Goal: Task Accomplishment & Management: Manage account settings

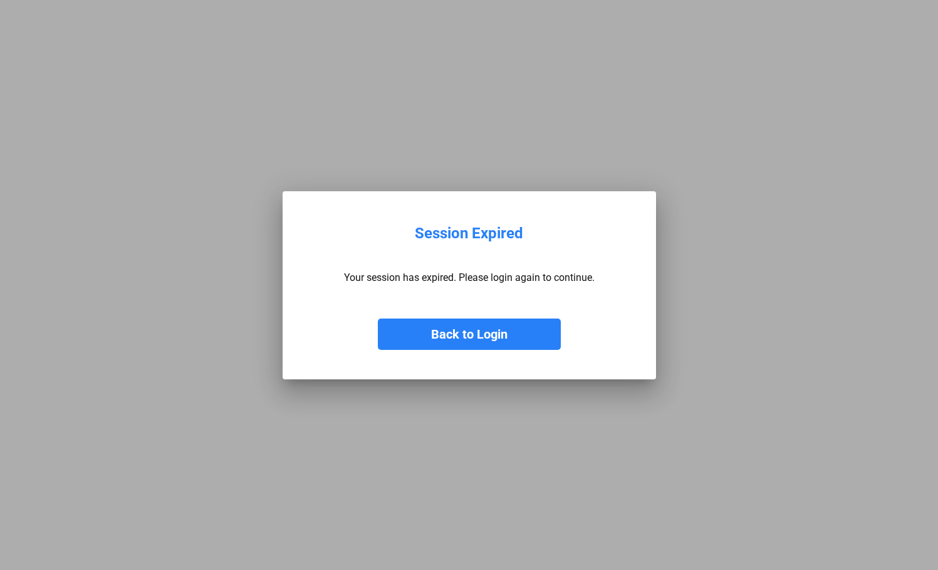
click at [435, 334] on button "Back to Login" at bounding box center [469, 333] width 183 height 31
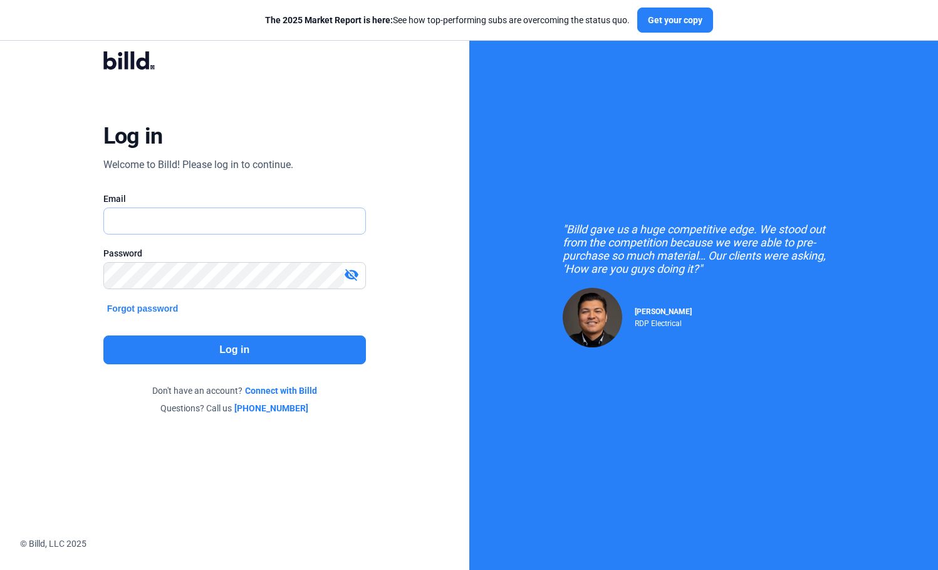
type input "[PERSON_NAME][EMAIL_ADDRESS][DOMAIN_NAME]"
click at [233, 348] on button "Log in" at bounding box center [234, 349] width 263 height 29
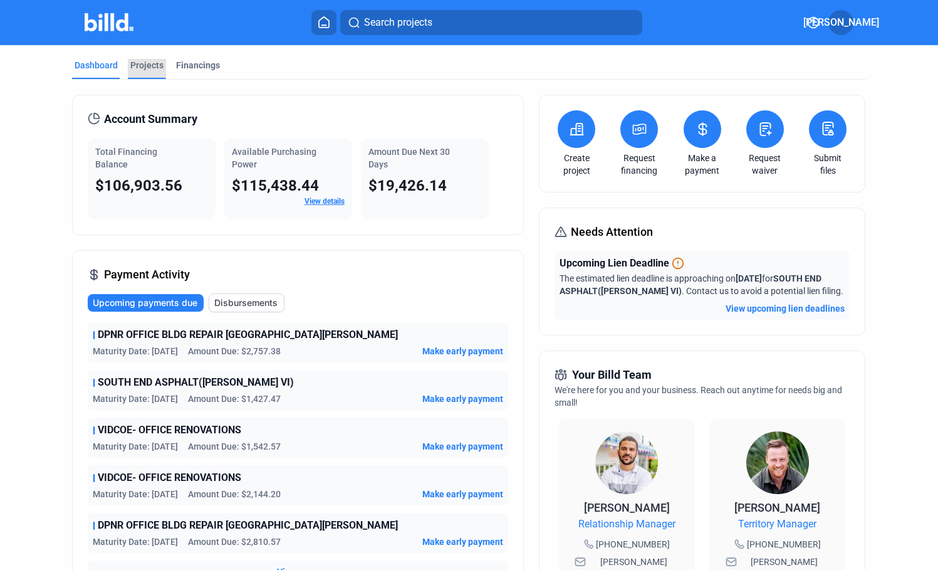
click at [143, 66] on div "Projects" at bounding box center [146, 65] width 33 height 13
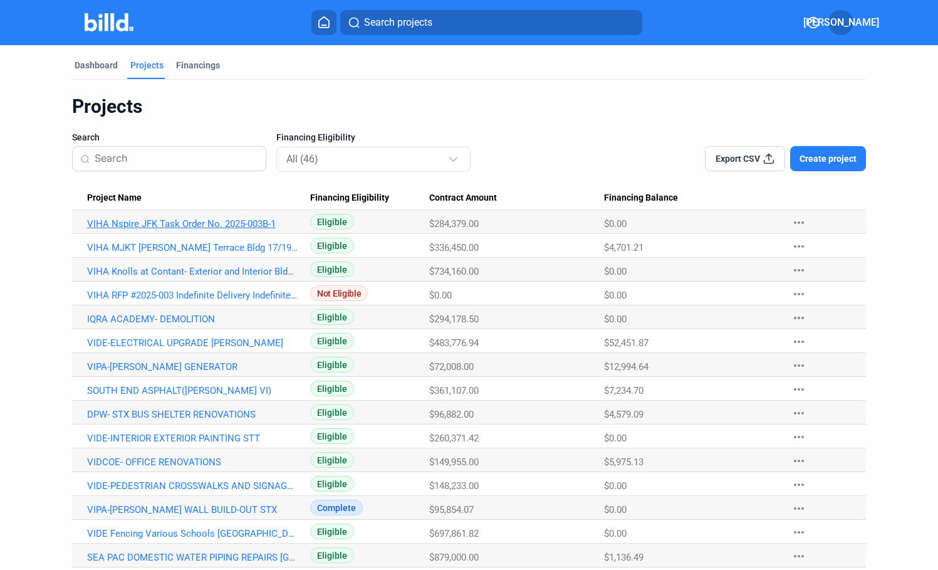
click at [182, 225] on link "VIHA Nspire JFK Task Order No. 2025-003B-1" at bounding box center [192, 223] width 211 height 11
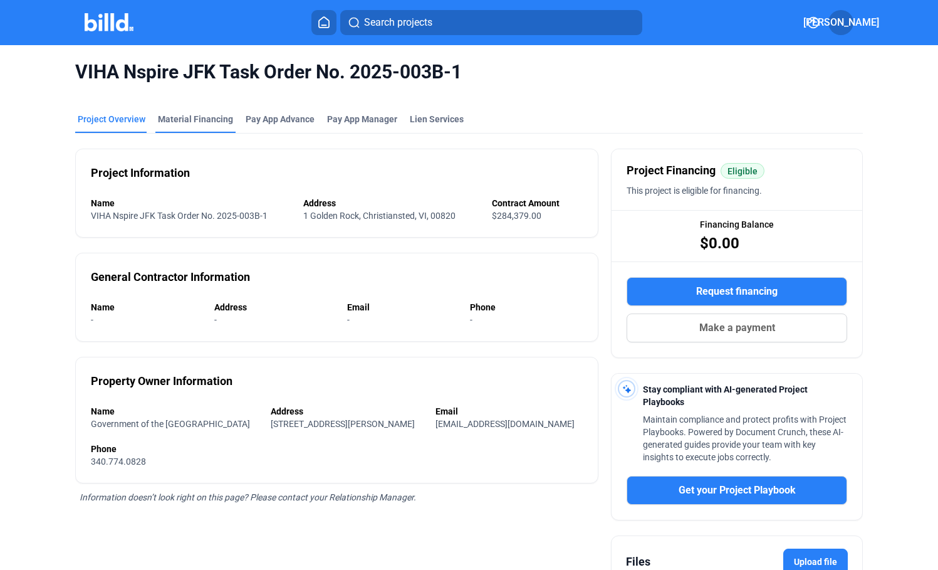
click at [215, 117] on div "Material Financing" at bounding box center [195, 119] width 75 height 13
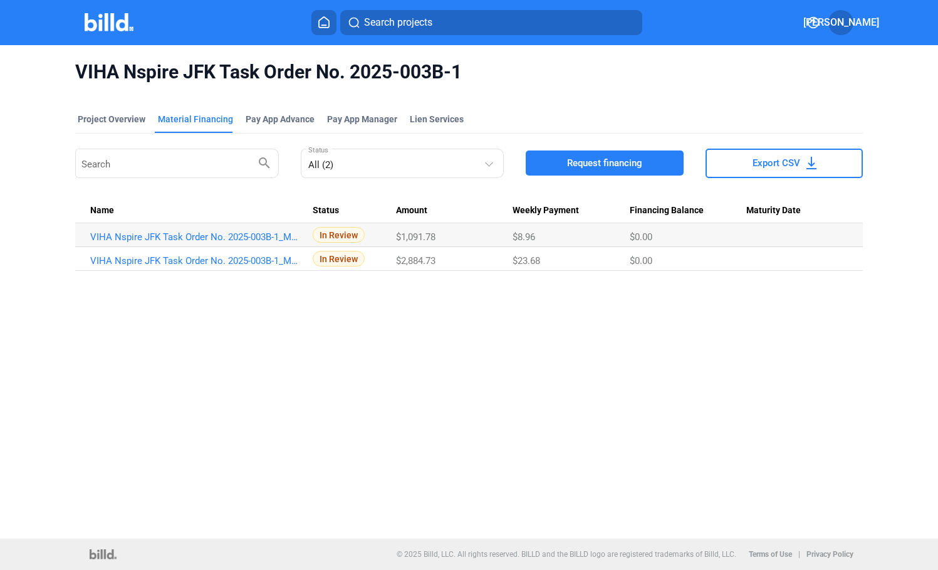
click at [486, 383] on div "VIHA Nspire JFK Task Order No. 2025-003B-1 Project Overview Material Financing …" at bounding box center [469, 291] width 938 height 493
